Goal: Find specific page/section: Find specific page/section

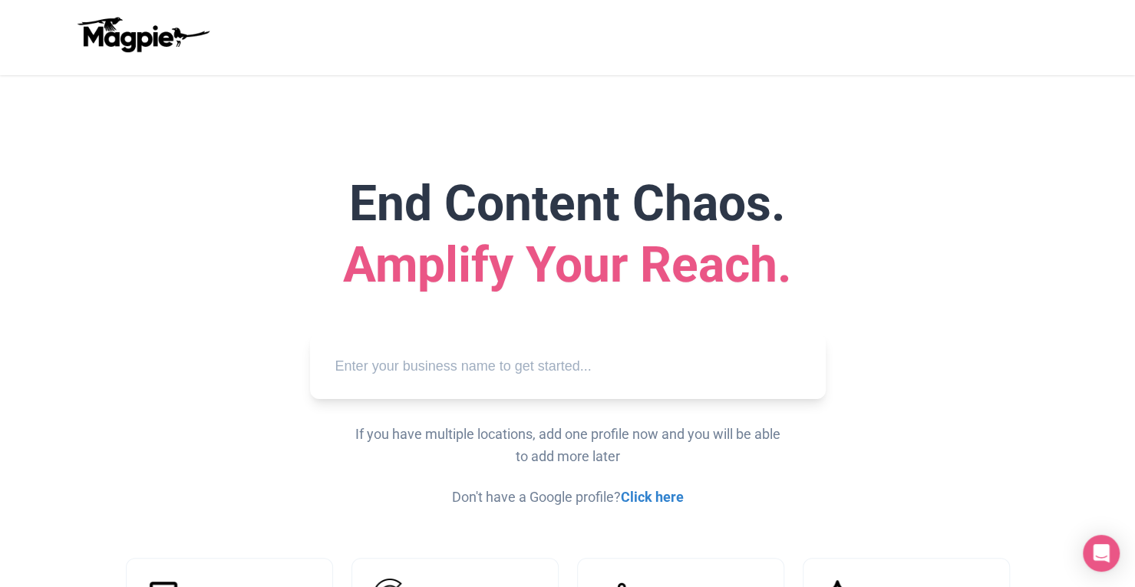
click at [576, 369] on input "text" at bounding box center [567, 366] width 491 height 42
paste input "Blazing Saddles Bike Rentals & Tours"
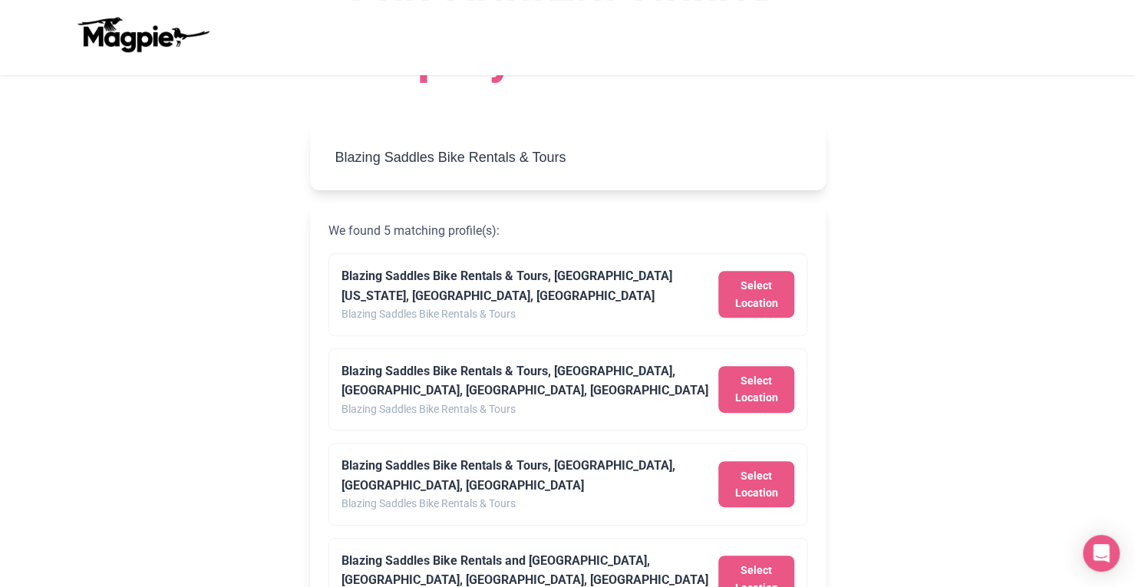
scroll to position [215, 0]
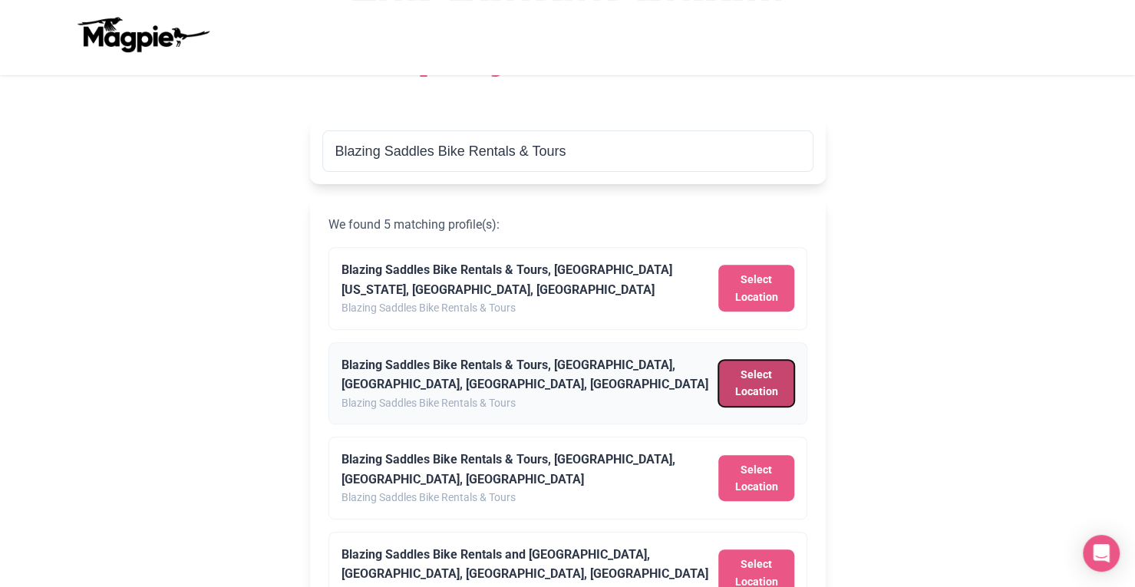
click at [766, 383] on button "Select Location" at bounding box center [755, 383] width 75 height 47
type input "Blazing Saddles Bike Rentals & Tours, Hyde Street, San Francisco, CA, USA"
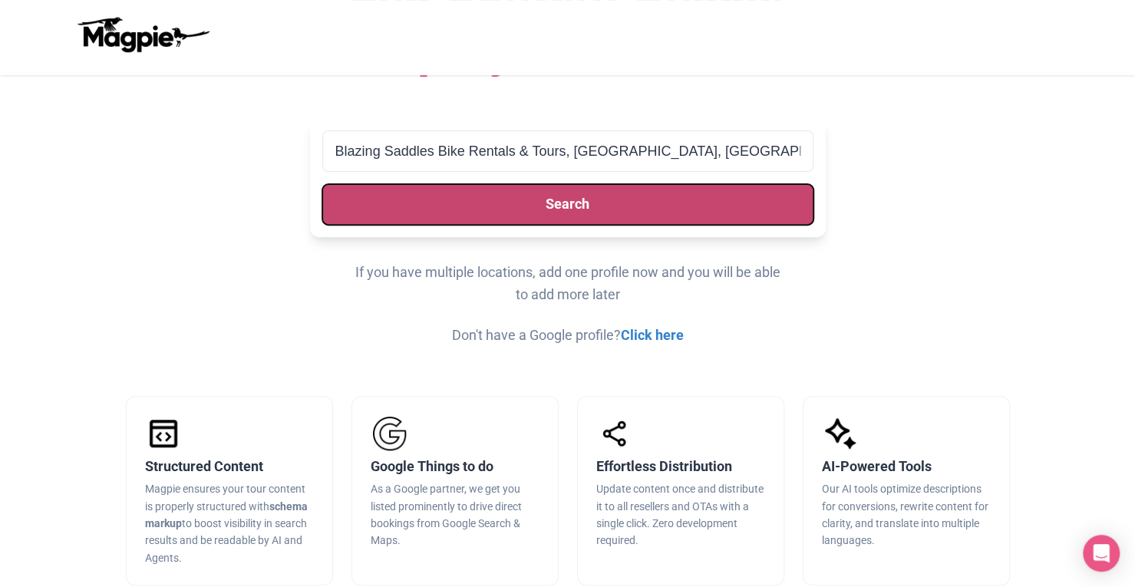
click at [589, 206] on button "Search" at bounding box center [567, 204] width 491 height 41
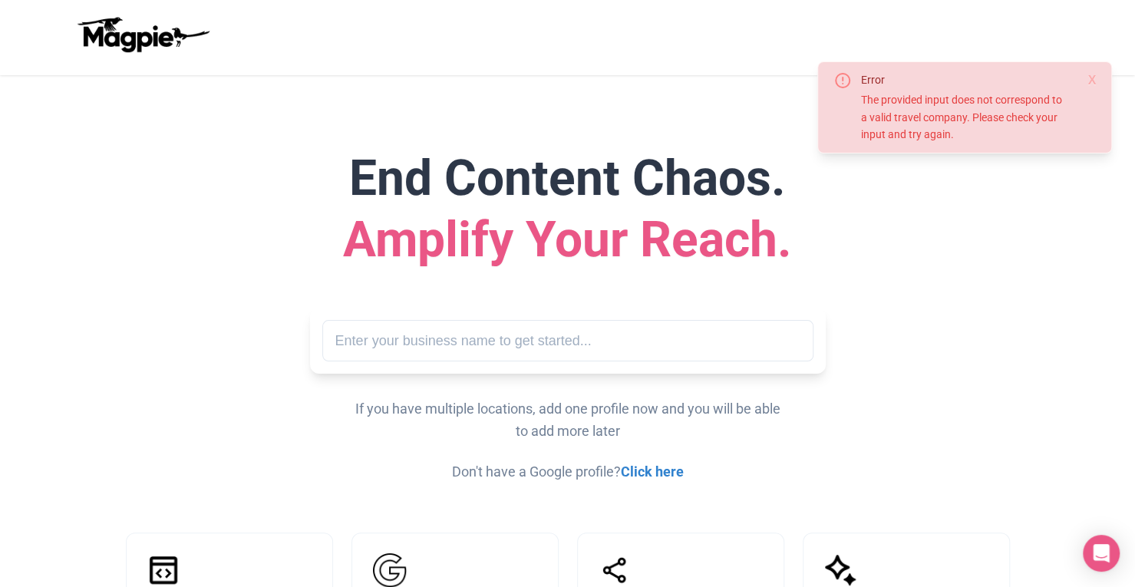
scroll to position [24, 0]
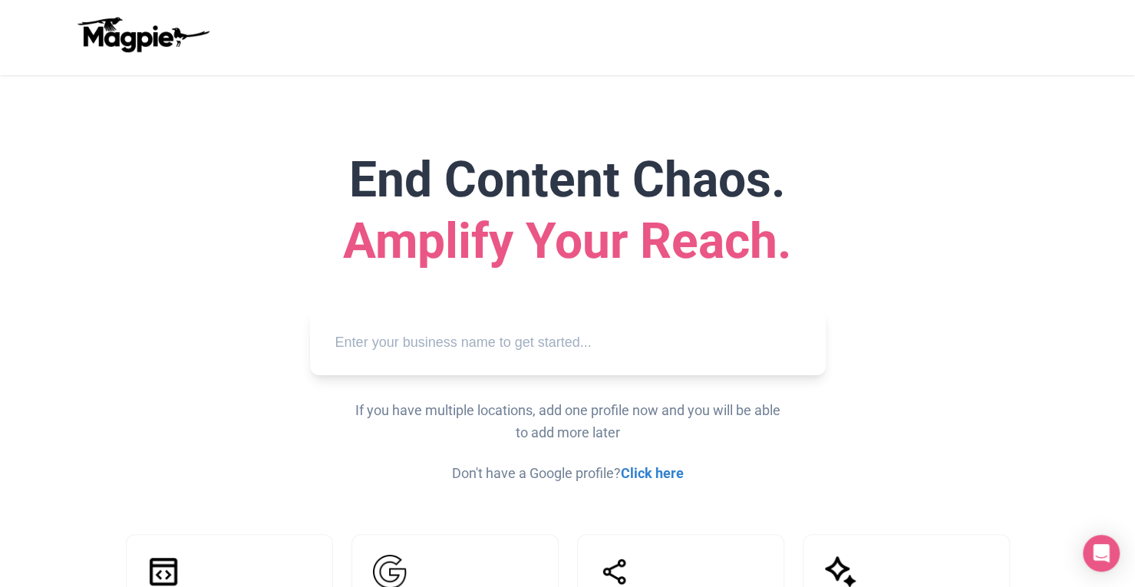
click at [546, 336] on input "text" at bounding box center [567, 343] width 491 height 42
paste input "Blazing Saddles Bike Rentals & Tours"
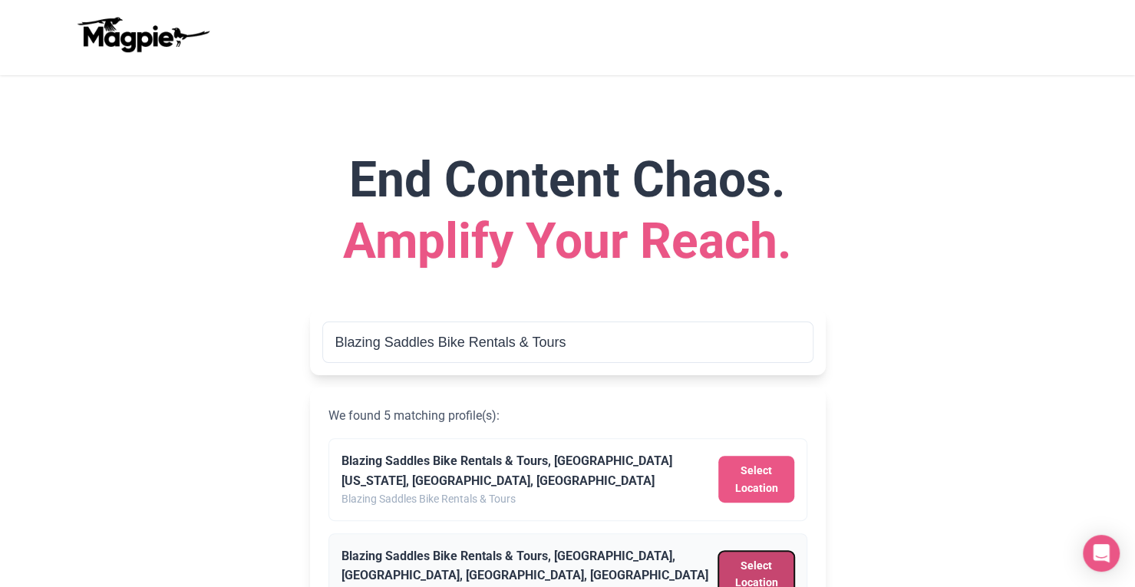
click at [750, 566] on button "Select Location" at bounding box center [755, 574] width 75 height 47
type input "Blazing Saddles Bike Rentals & Tours, Hyde Street, San Francisco, CA, USA"
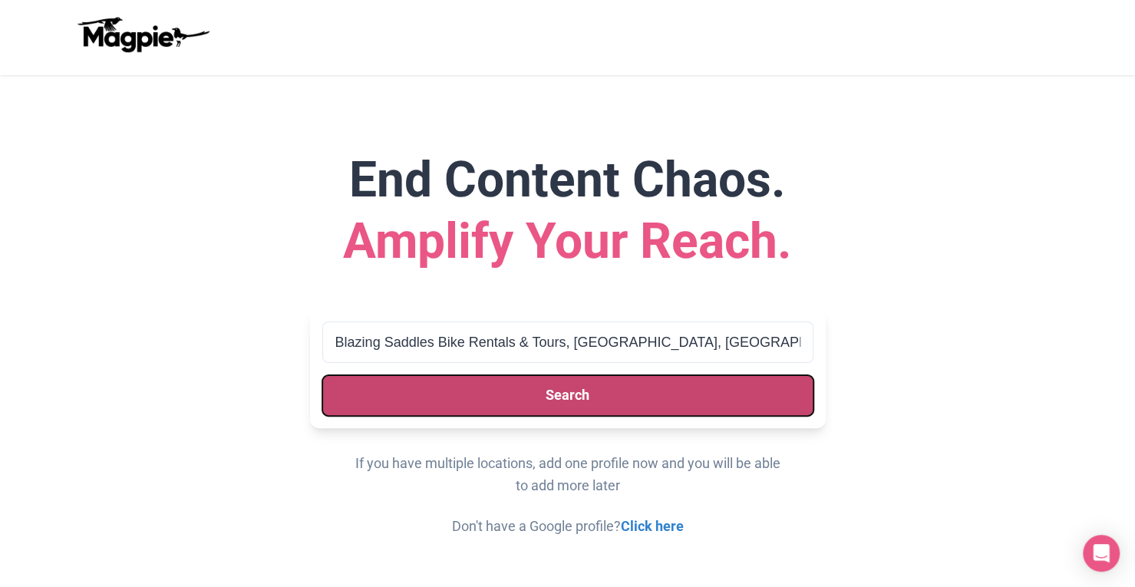
click at [577, 391] on button "Search" at bounding box center [567, 395] width 491 height 41
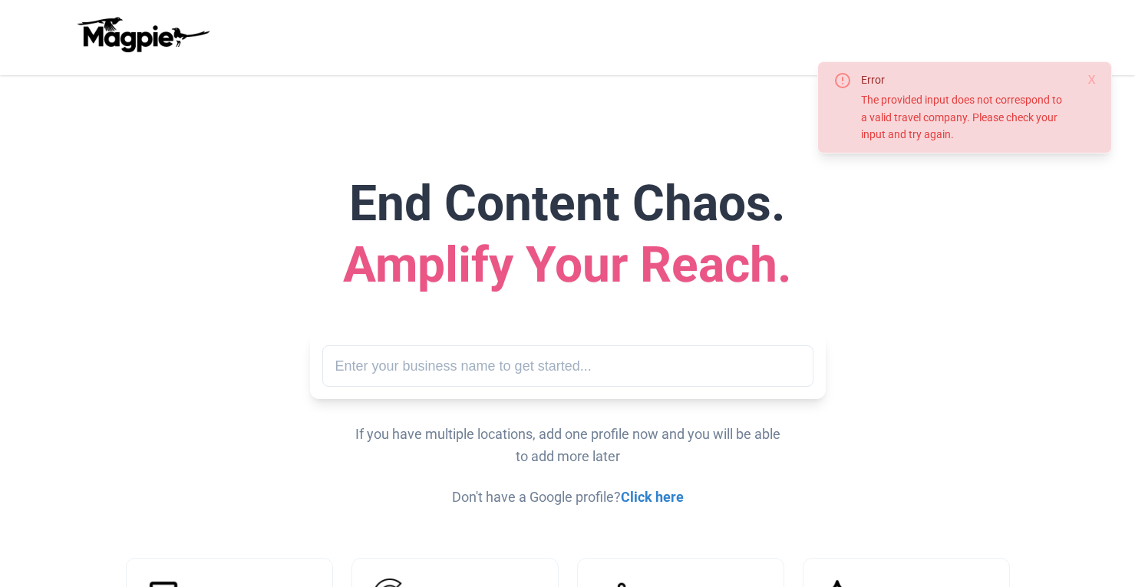
scroll to position [24, 0]
